Goal: Transaction & Acquisition: Purchase product/service

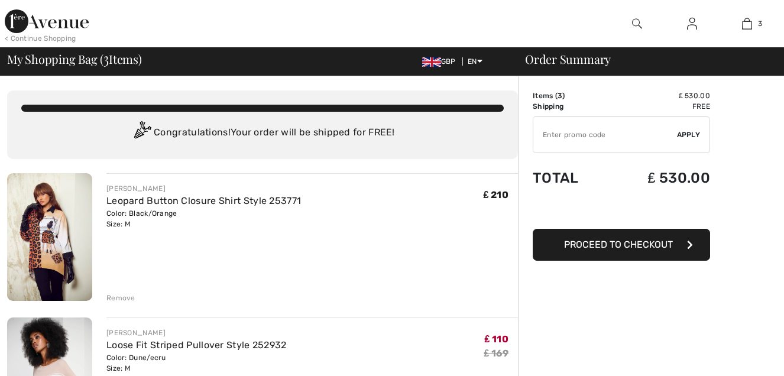
checkbox input "true"
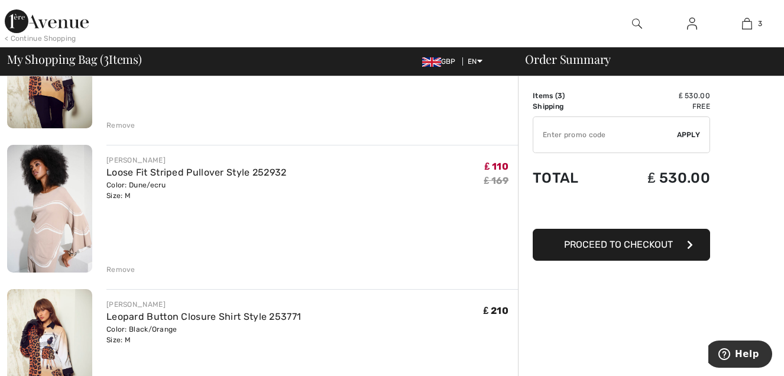
scroll to position [174, 0]
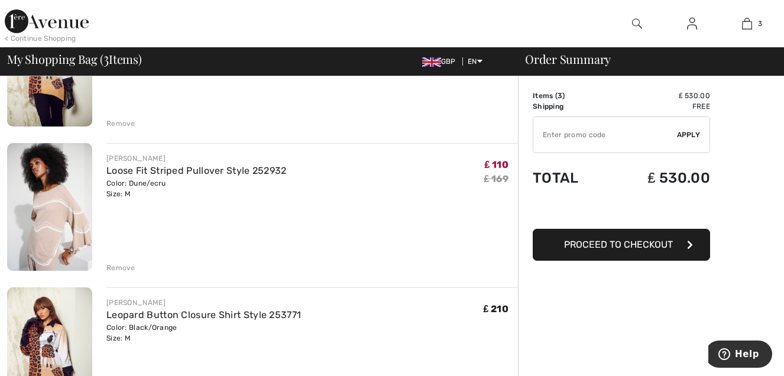
click at [123, 265] on div "Remove" at bounding box center [120, 267] width 29 height 11
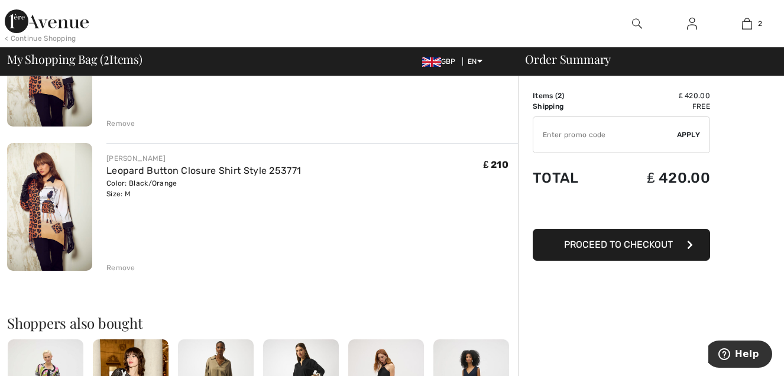
click at [127, 269] on div "Remove" at bounding box center [120, 267] width 29 height 11
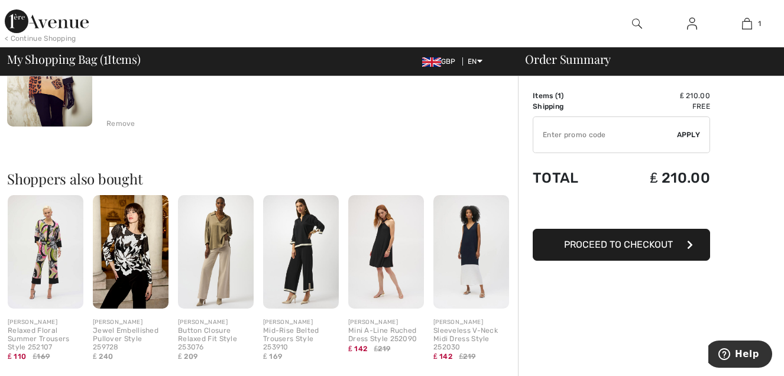
click at [543, 135] on input "TEXT" at bounding box center [605, 134] width 144 height 35
click at [543, 133] on input "TEXT" at bounding box center [605, 134] width 144 height 35
type input "EXTRA20"
click at [686, 131] on span "Apply" at bounding box center [689, 134] width 24 height 11
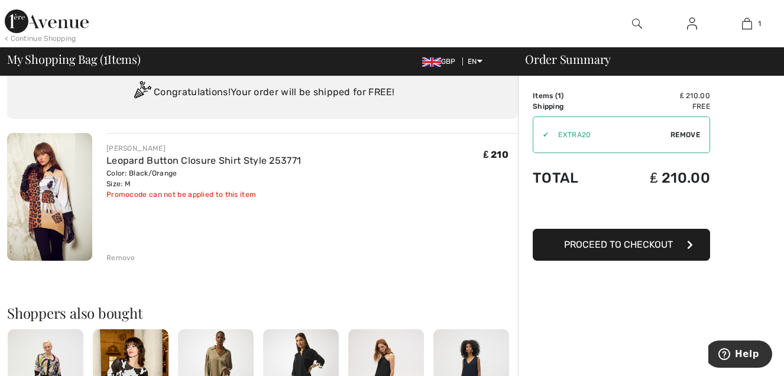
scroll to position [0, 0]
